Goal: Transaction & Acquisition: Purchase product/service

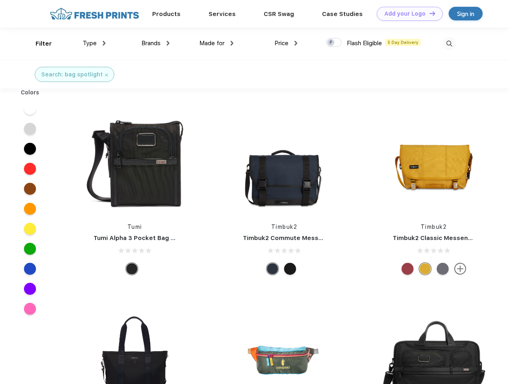
click at [407, 14] on link "Add your Logo Design Tool" at bounding box center [410, 14] width 66 height 14
click at [0, 0] on div "Design Tool" at bounding box center [0, 0] width 0 height 0
click at [429, 13] on link "Add your Logo Design Tool" at bounding box center [410, 14] width 66 height 14
click at [38, 44] on div "Filter" at bounding box center [44, 43] width 16 height 9
click at [94, 43] on span "Type" at bounding box center [90, 43] width 14 height 7
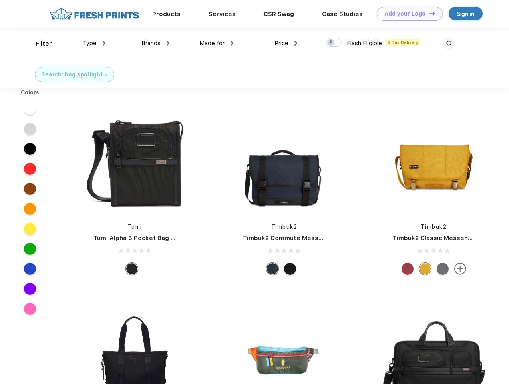
click at [156, 43] on span "Brands" at bounding box center [151, 43] width 19 height 7
click at [217, 43] on span "Made for" at bounding box center [212, 43] width 25 height 7
click at [286, 43] on span "Price" at bounding box center [282, 43] width 14 height 7
click at [334, 43] on div at bounding box center [334, 42] width 16 height 9
click at [332, 43] on input "checkbox" at bounding box center [328, 40] width 5 height 5
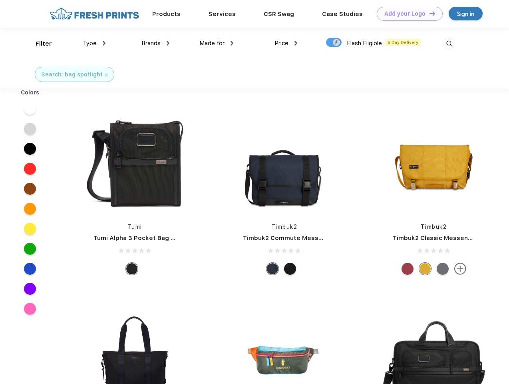
click at [449, 44] on img at bounding box center [449, 43] width 13 height 13
